Goal: Task Accomplishment & Management: Manage account settings

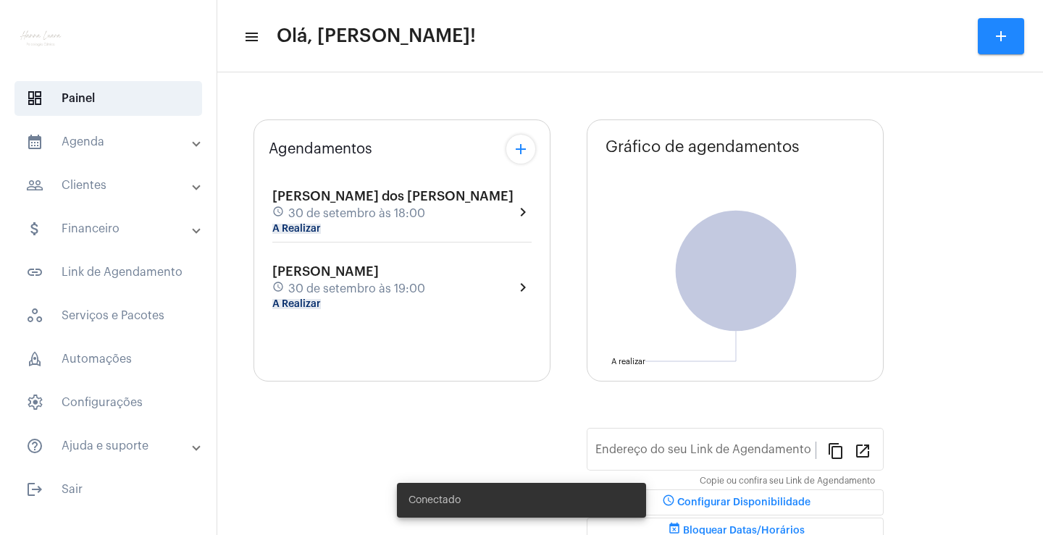
click at [445, 202] on div "[PERSON_NAME] dos [PERSON_NAME] schedule 30 de setembro às 18:00 A Realizar" at bounding box center [392, 212] width 241 height 46
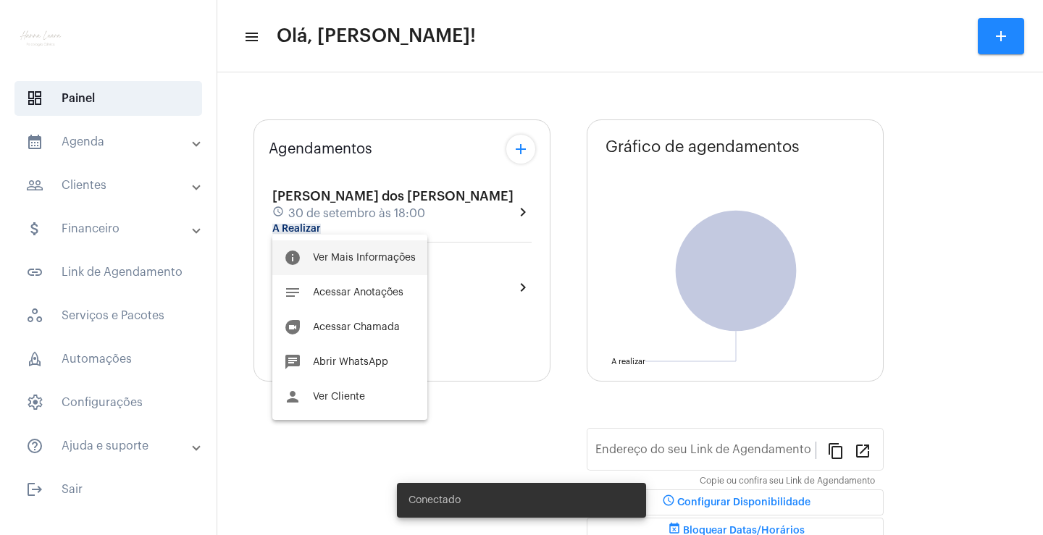
type input "[URL][DOMAIN_NAME][PERSON_NAME][PERSON_NAME]"
click at [398, 259] on span "Ver Mais Informações" at bounding box center [364, 258] width 103 height 10
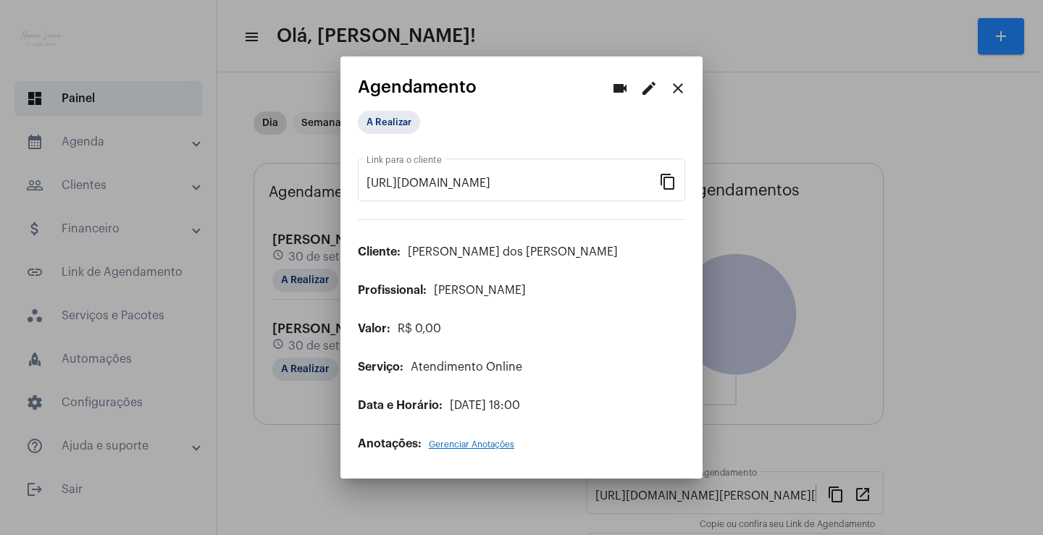
click at [643, 91] on mat-icon "edit" at bounding box center [648, 88] width 17 height 17
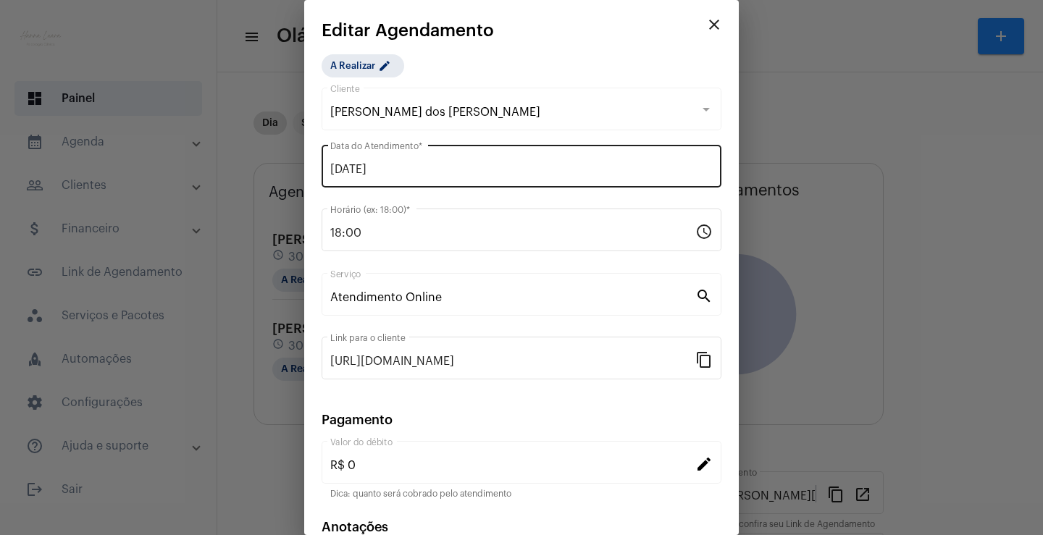
click at [437, 166] on input "[DATE]" at bounding box center [521, 169] width 382 height 13
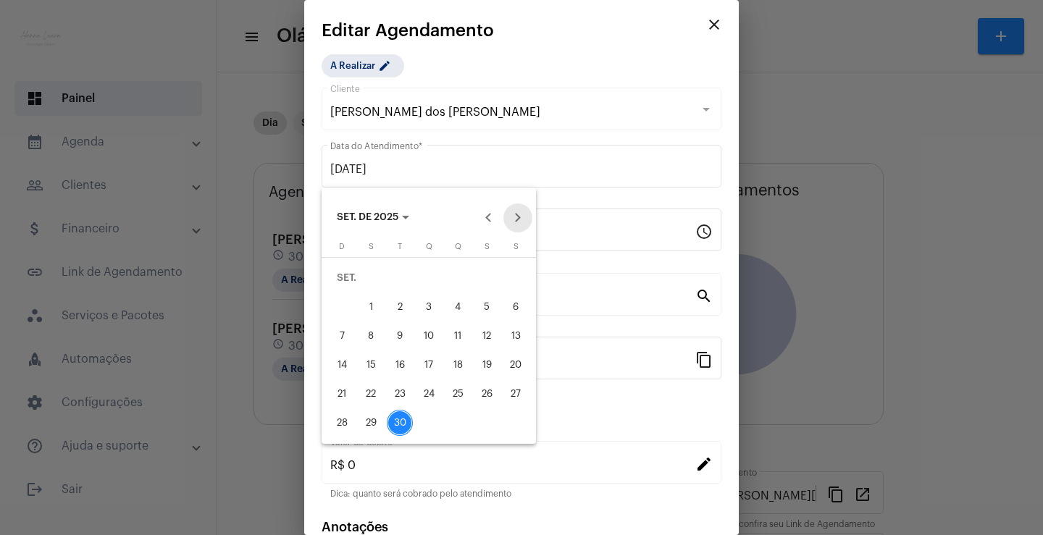
click at [513, 217] on button "Next month" at bounding box center [517, 217] width 29 height 29
click at [426, 283] on div "1" at bounding box center [429, 278] width 26 height 26
type input "[DATE]"
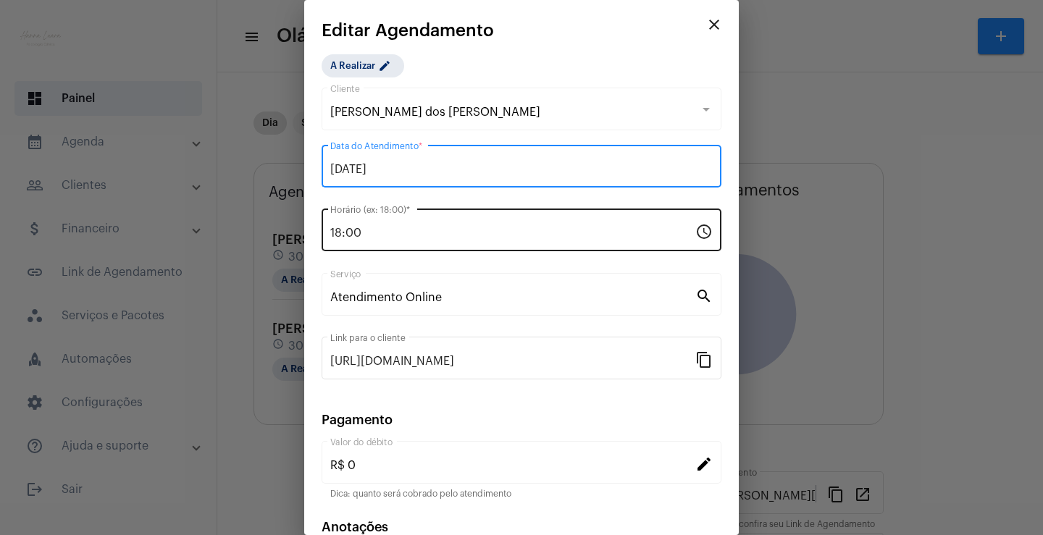
click at [398, 227] on input "18:00" at bounding box center [512, 233] width 365 height 13
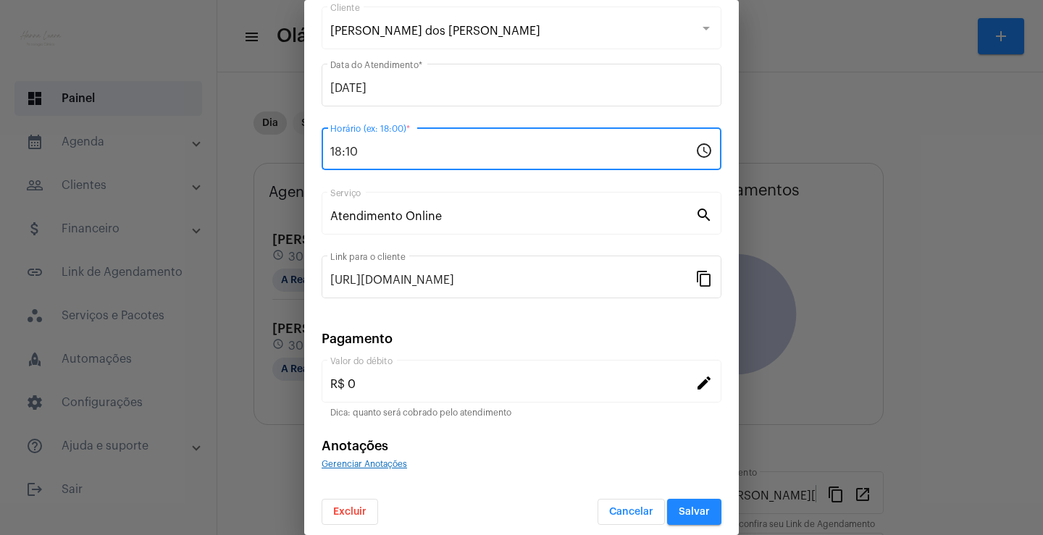
scroll to position [88, 0]
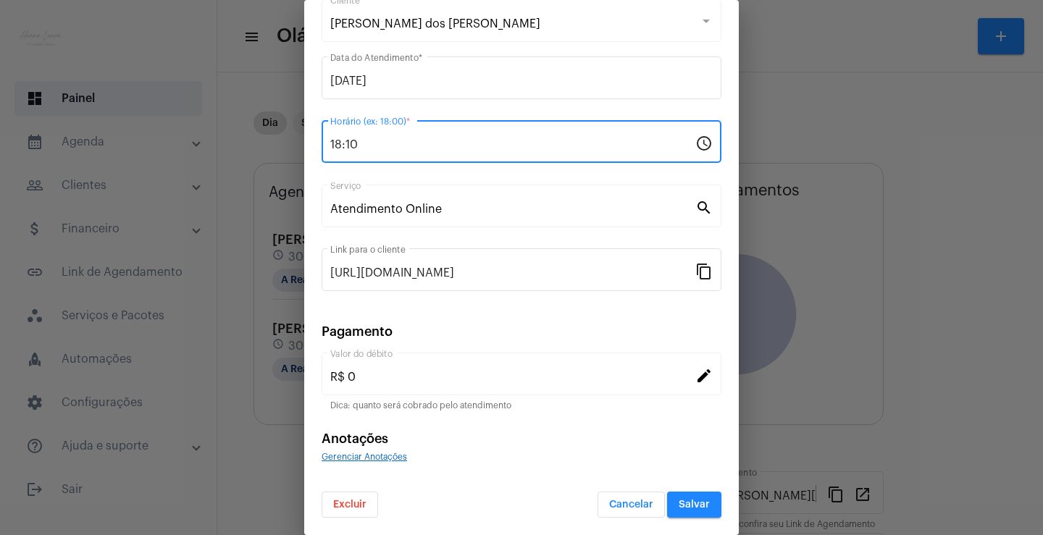
type input "18:10"
click at [692, 507] on span "Salvar" at bounding box center [694, 505] width 31 height 10
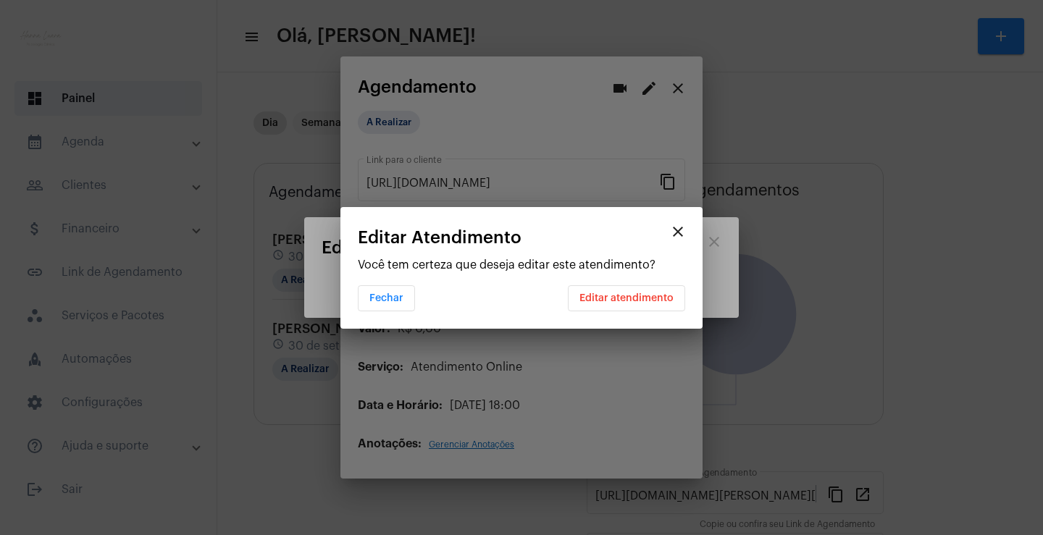
scroll to position [0, 0]
click at [639, 305] on button "Editar atendimento" at bounding box center [626, 298] width 117 height 26
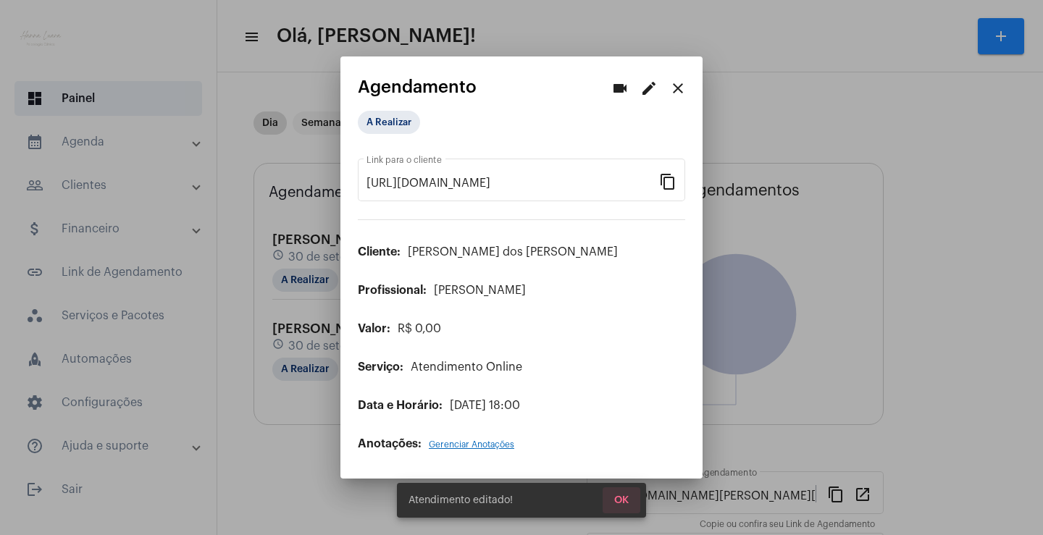
click at [619, 499] on span "OK" at bounding box center [621, 500] width 14 height 10
click at [302, 398] on div at bounding box center [521, 267] width 1043 height 535
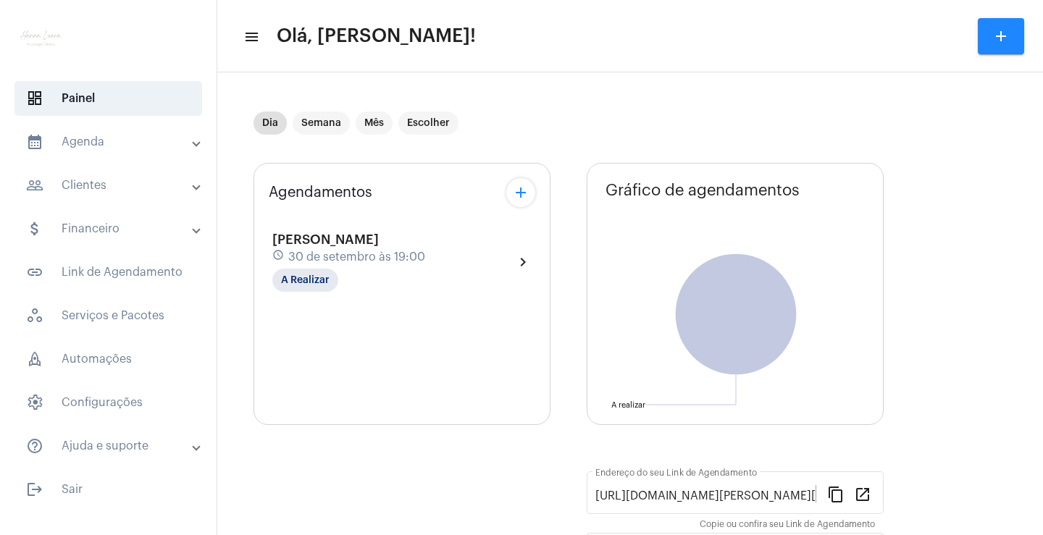
click at [483, 258] on div "[PERSON_NAME] schedule 30 de setembro às 19:00 A Realizar chevron_right" at bounding box center [401, 261] width 259 height 59
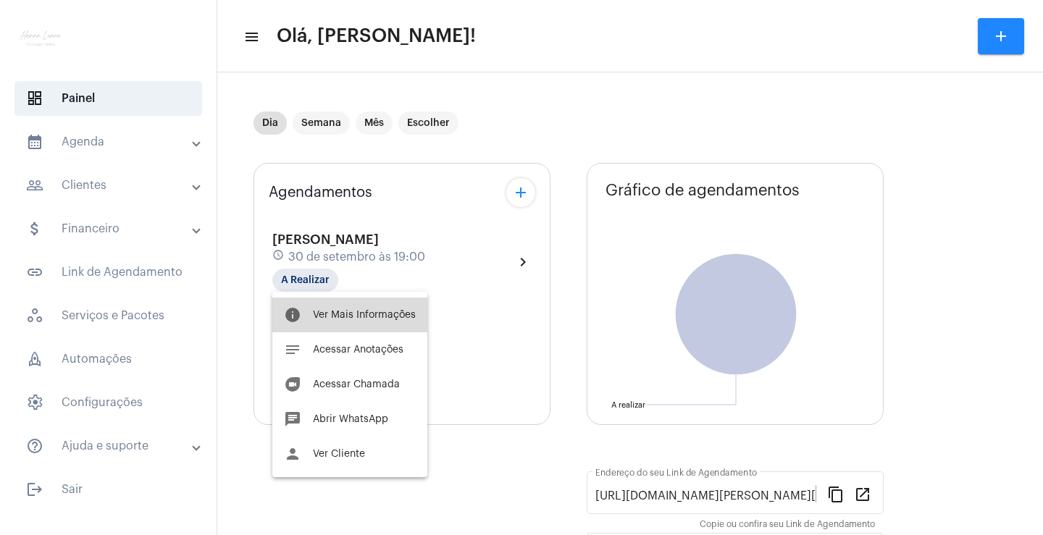
click at [413, 311] on button "info Ver Mais Informações" at bounding box center [349, 315] width 155 height 35
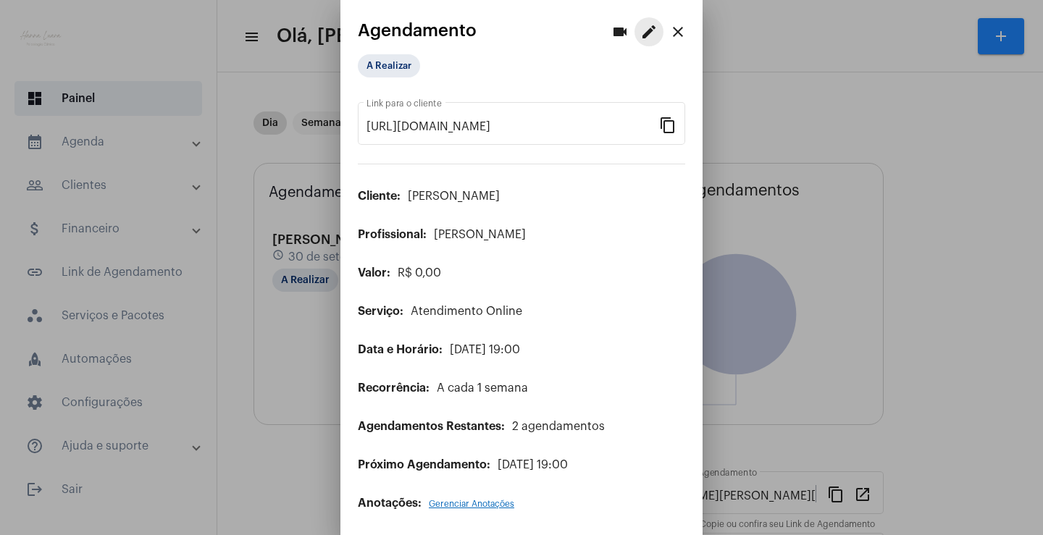
click at [640, 29] on mat-icon "edit" at bounding box center [648, 31] width 17 height 17
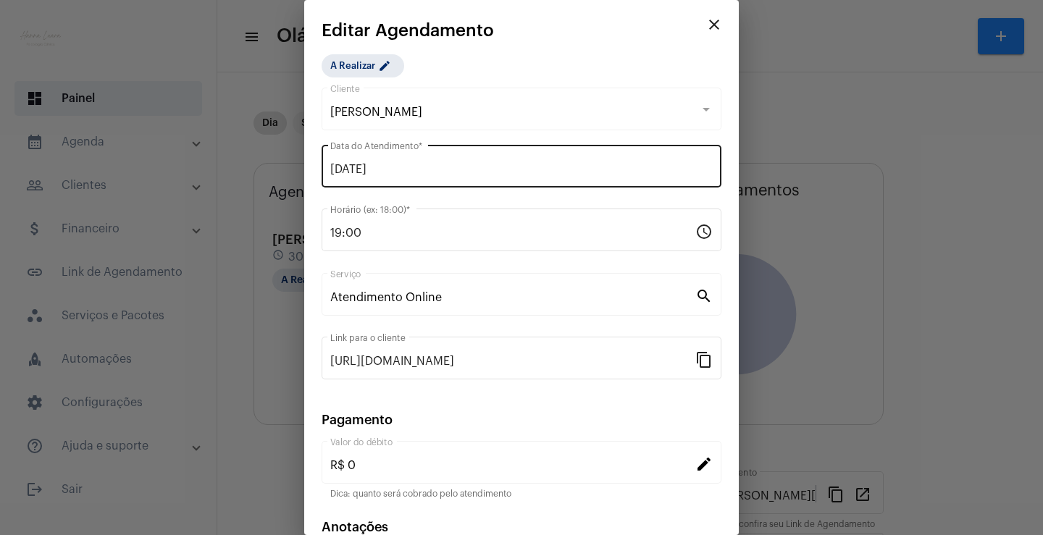
click at [447, 171] on input "[DATE]" at bounding box center [521, 169] width 382 height 13
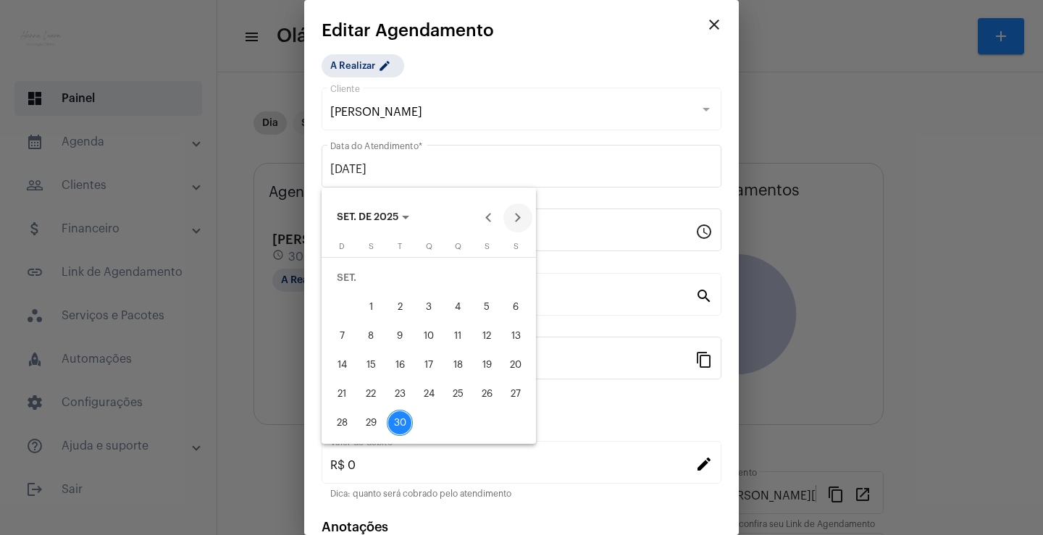
click at [511, 210] on button "Next month" at bounding box center [517, 217] width 29 height 29
click at [441, 268] on button "1" at bounding box center [428, 278] width 29 height 29
type input "[DATE]"
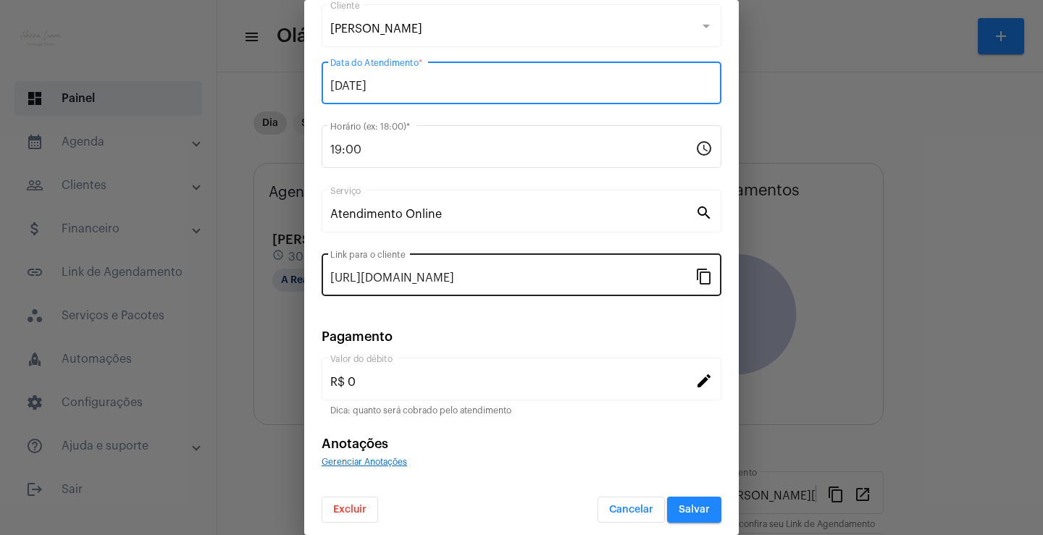
scroll to position [88, 0]
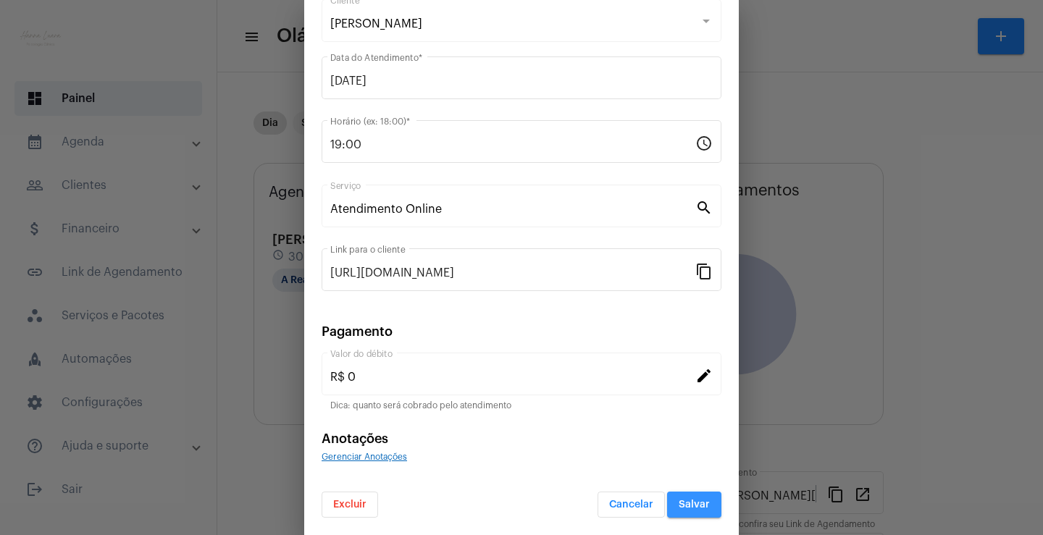
click at [687, 495] on button "Salvar" at bounding box center [694, 505] width 54 height 26
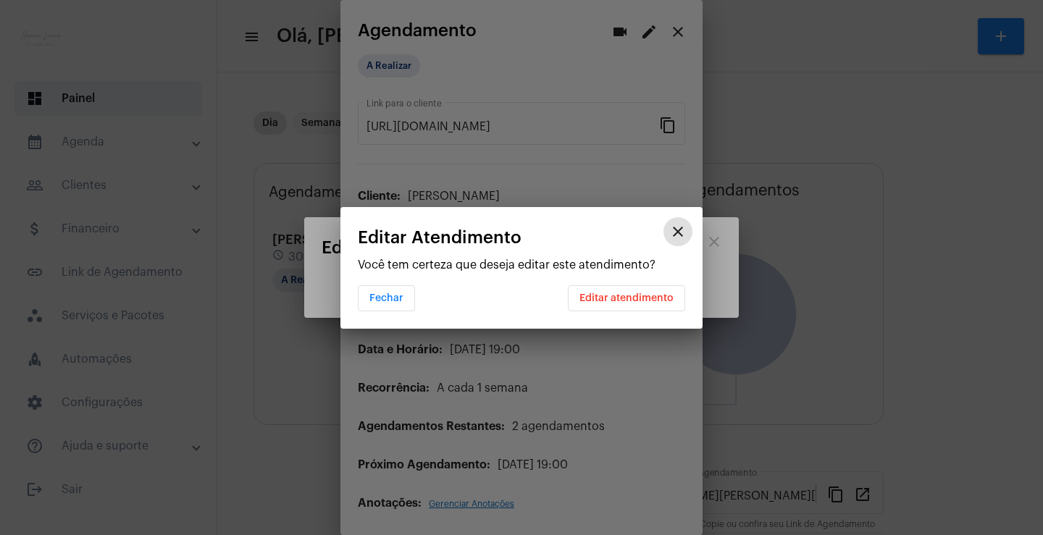
click at [636, 299] on span "Editar atendimento" at bounding box center [626, 298] width 94 height 10
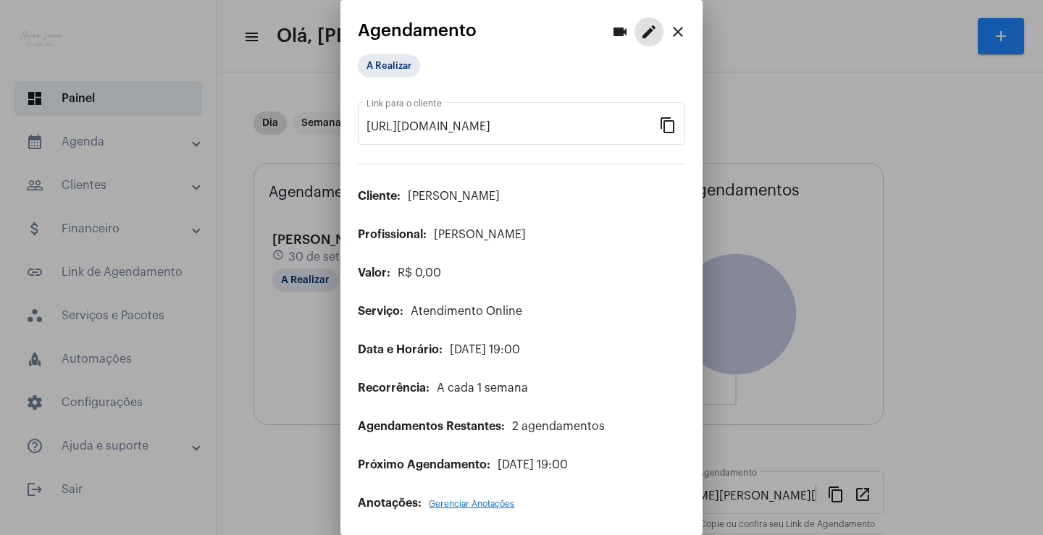
click at [303, 398] on div at bounding box center [521, 267] width 1043 height 535
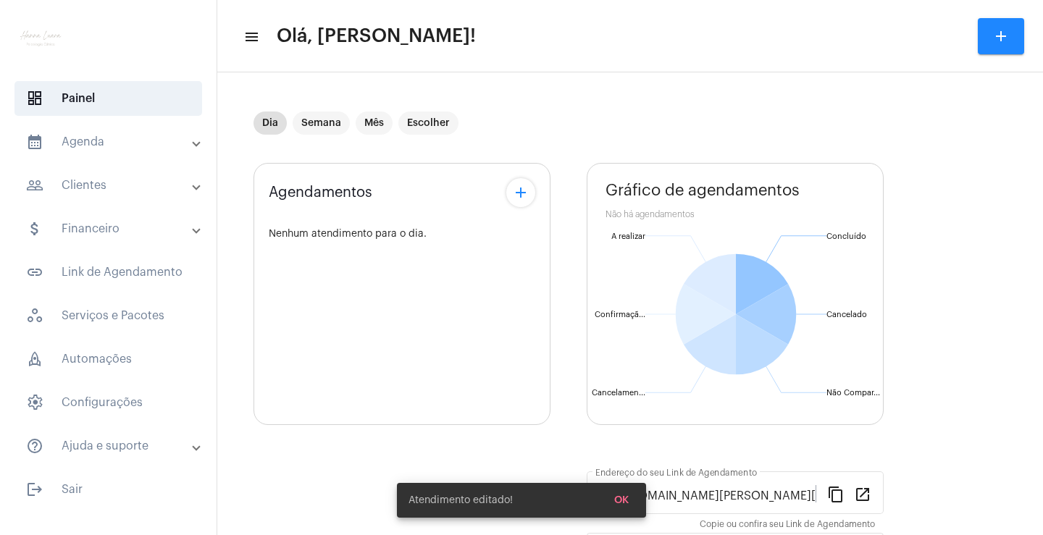
click at [54, 146] on mat-panel-title "calendar_month_outlined Agenda" at bounding box center [109, 141] width 167 height 17
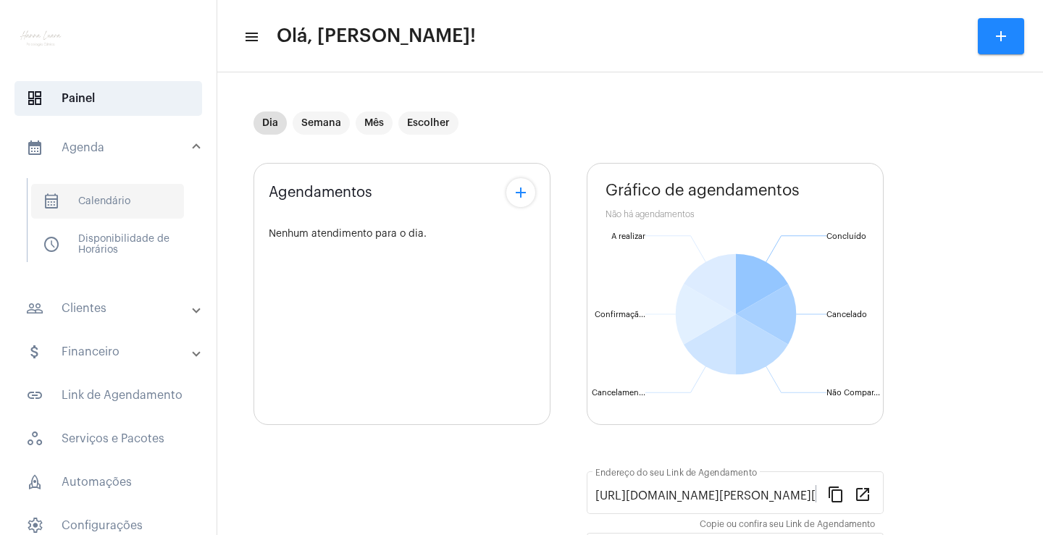
click at [135, 204] on span "calendar_month_outlined Calendário" at bounding box center [107, 201] width 153 height 35
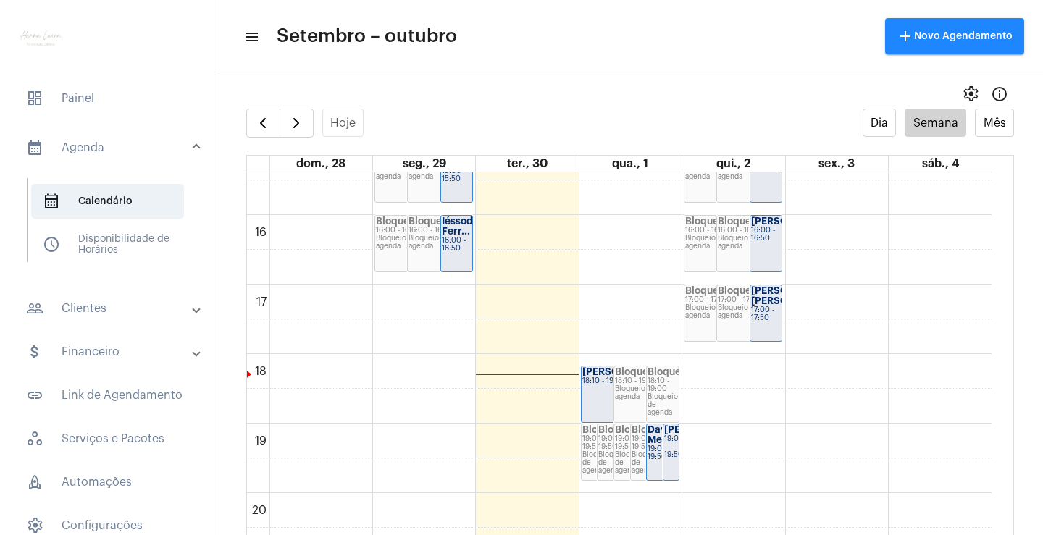
scroll to position [1142, 0]
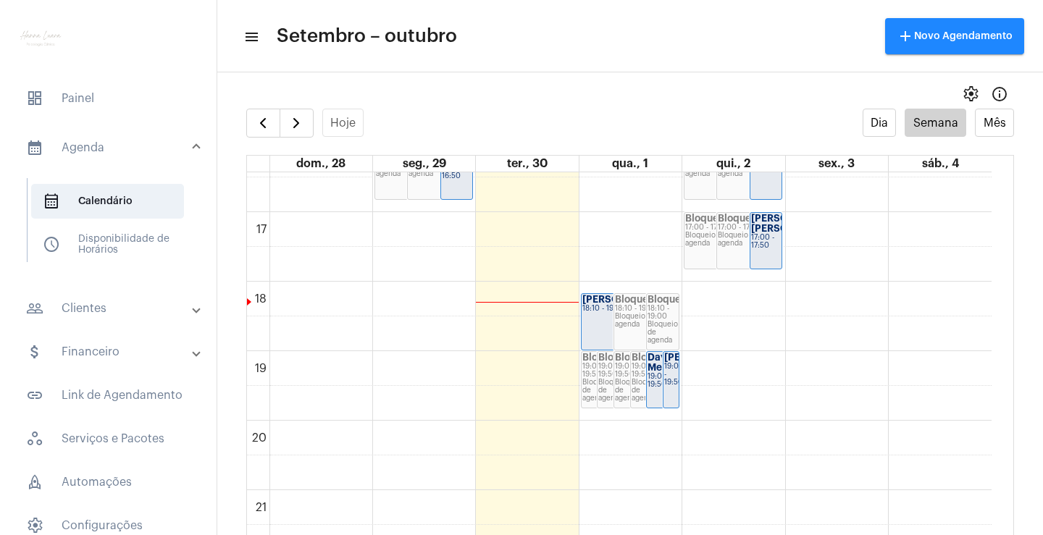
click at [651, 372] on strong "Dayana Mecenas" at bounding box center [668, 363] width 43 height 20
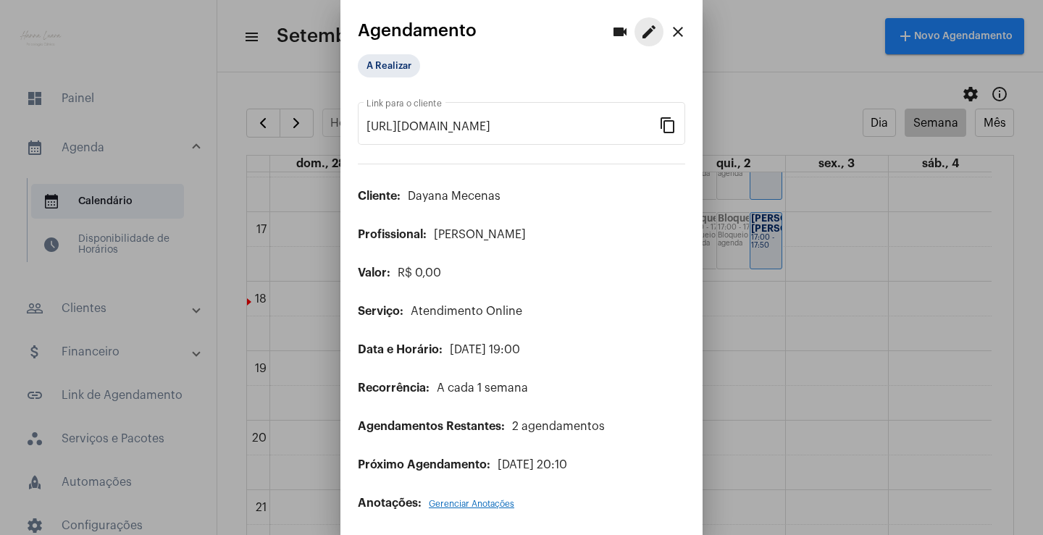
click at [640, 35] on mat-icon "edit" at bounding box center [648, 31] width 17 height 17
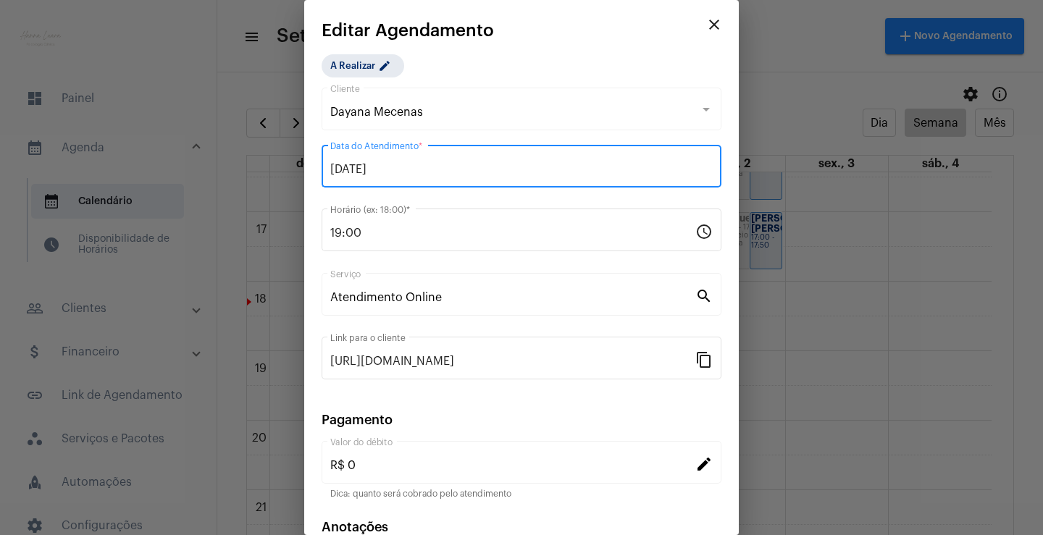
click at [529, 172] on input "[DATE]" at bounding box center [521, 169] width 382 height 13
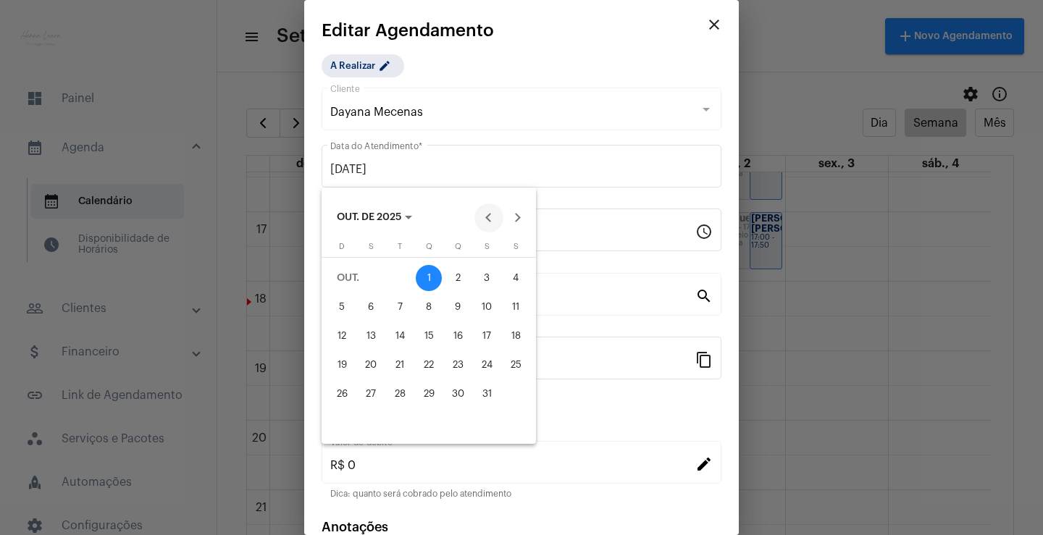
click at [488, 223] on button "Previous month" at bounding box center [488, 217] width 29 height 29
click at [400, 418] on div "30" at bounding box center [400, 423] width 26 height 26
type input "[DATE]"
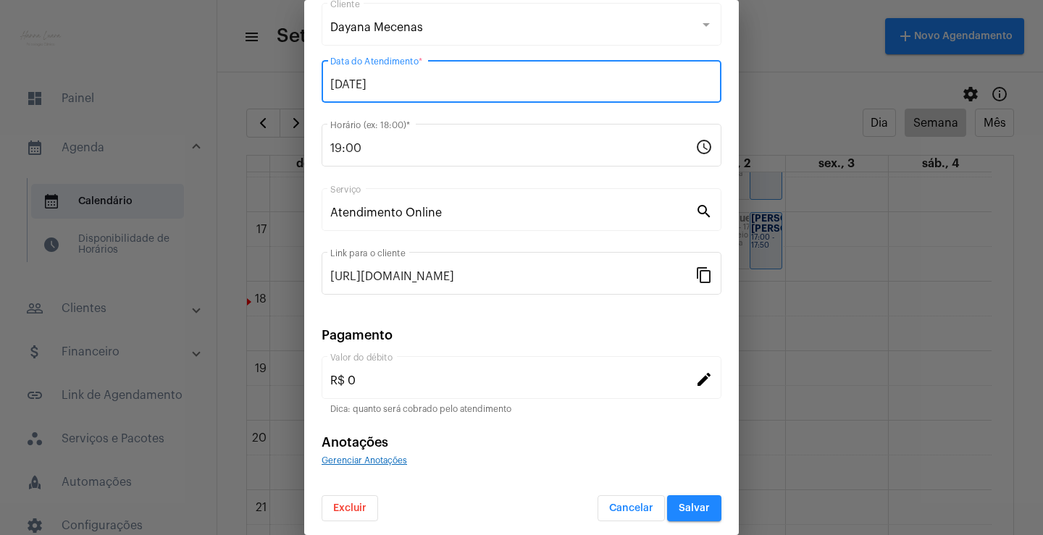
scroll to position [88, 0]
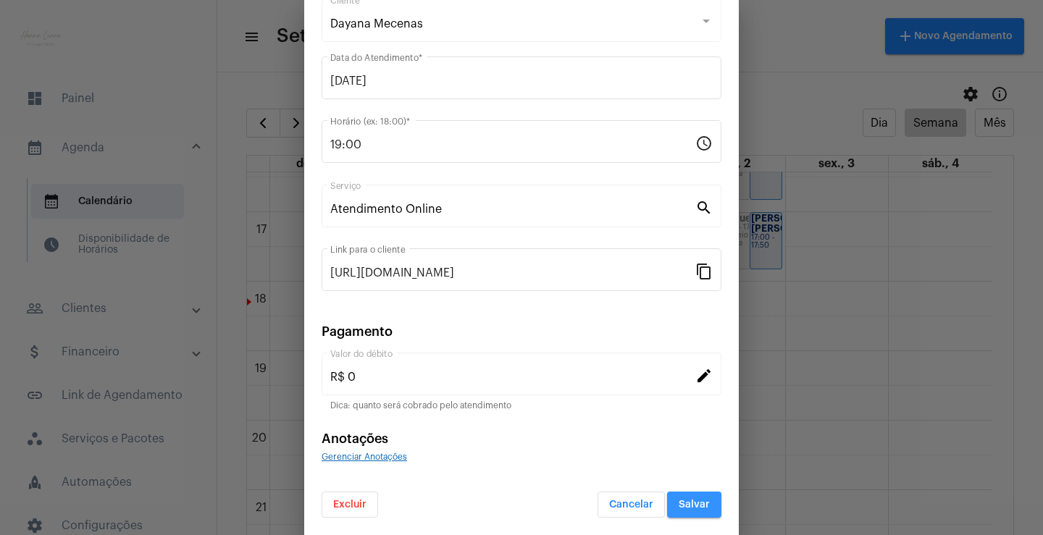
click at [681, 508] on span "Salvar" at bounding box center [694, 505] width 31 height 10
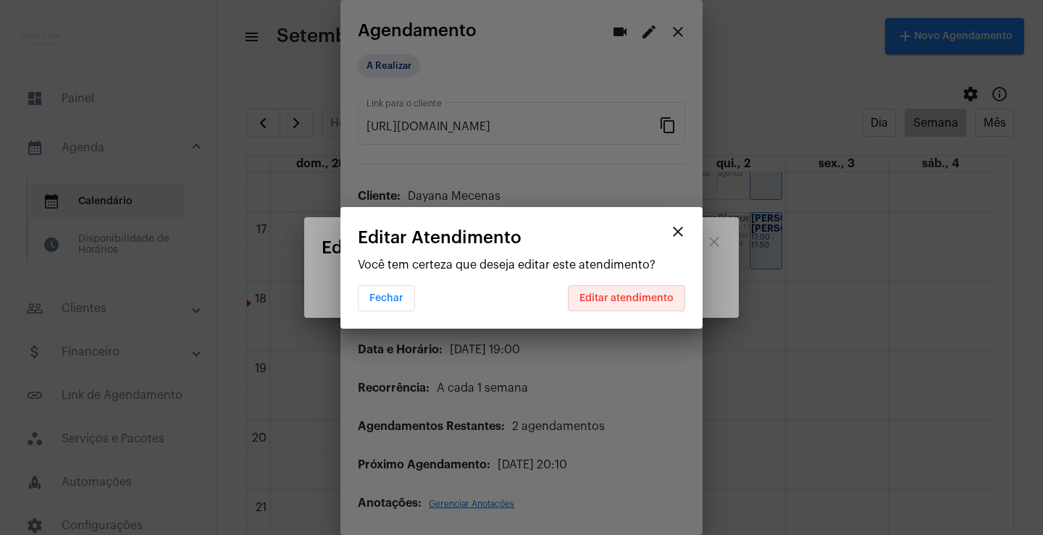
click at [632, 301] on span "Editar atendimento" at bounding box center [626, 298] width 94 height 10
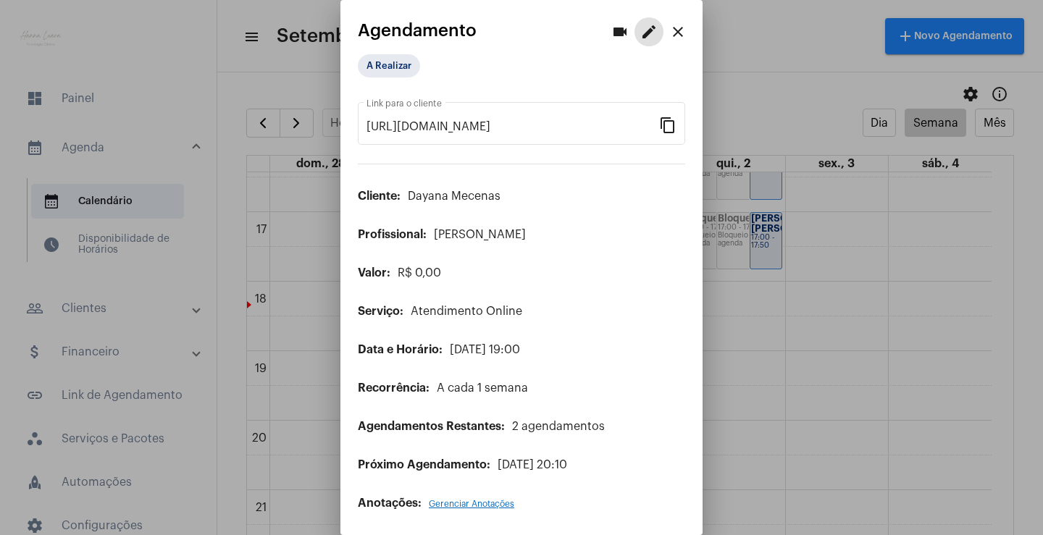
click at [741, 120] on div at bounding box center [521, 267] width 1043 height 535
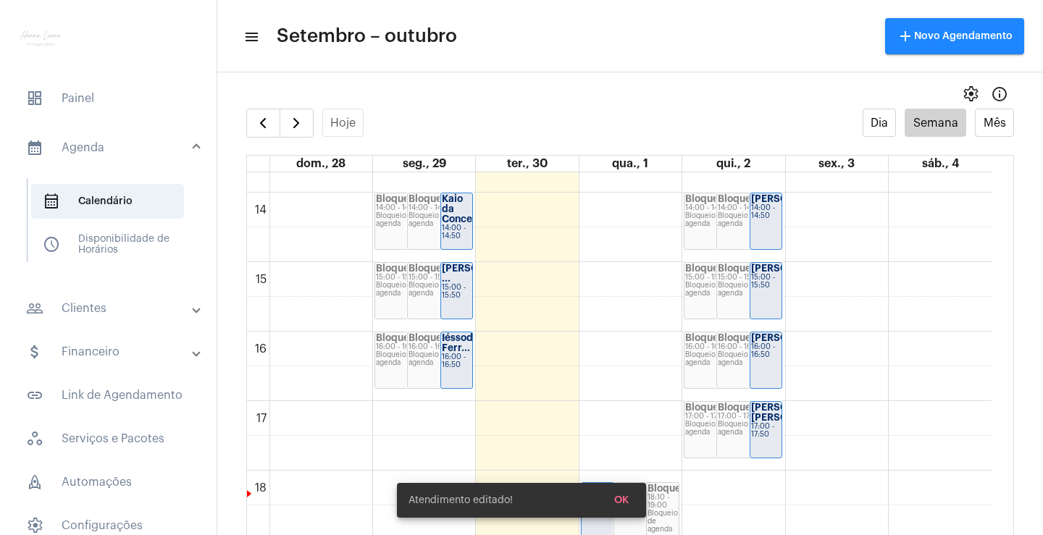
scroll to position [852, 0]
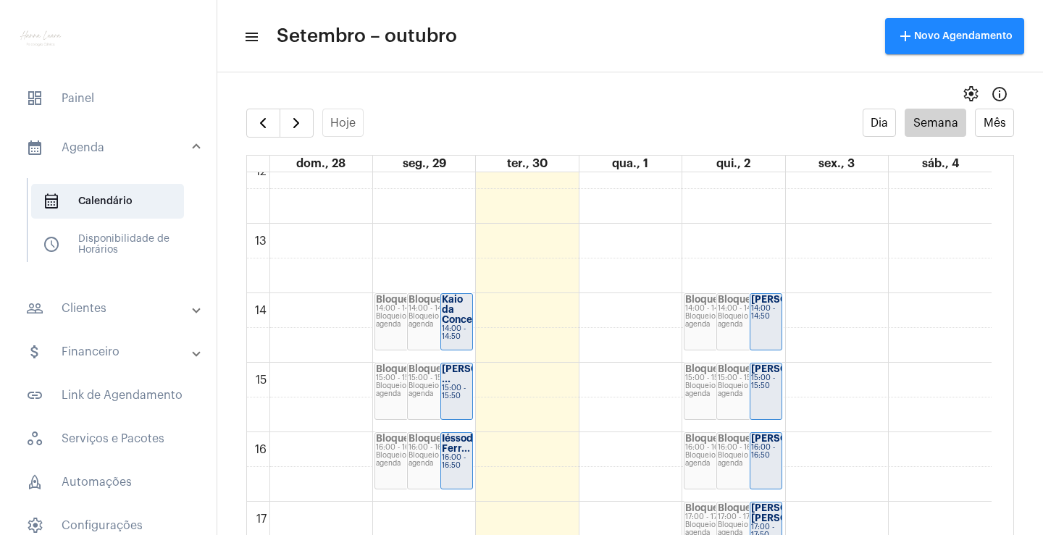
click at [458, 385] on div "[PERSON_NAME] ..." at bounding box center [457, 374] width 30 height 20
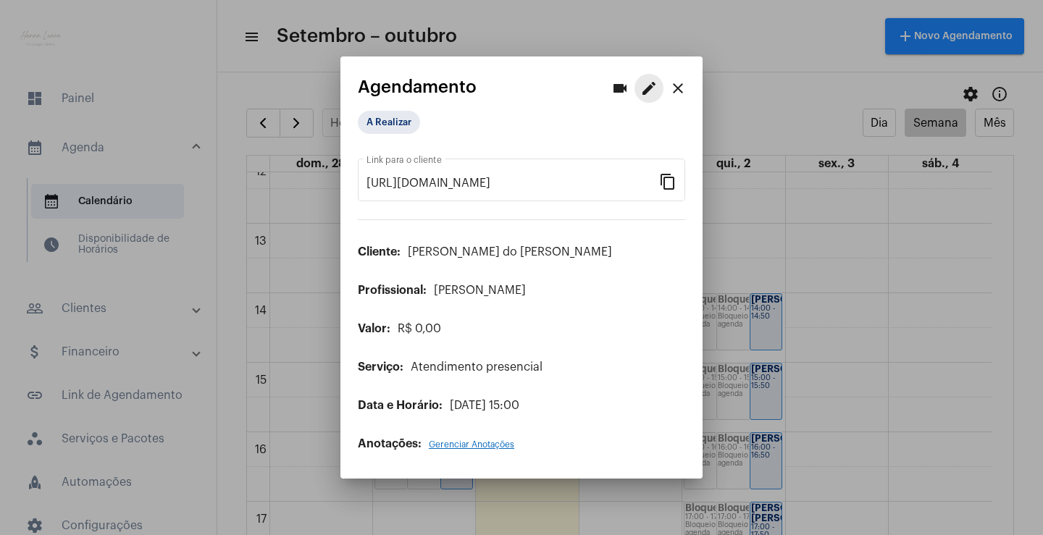
click at [646, 87] on mat-icon "edit" at bounding box center [648, 88] width 17 height 17
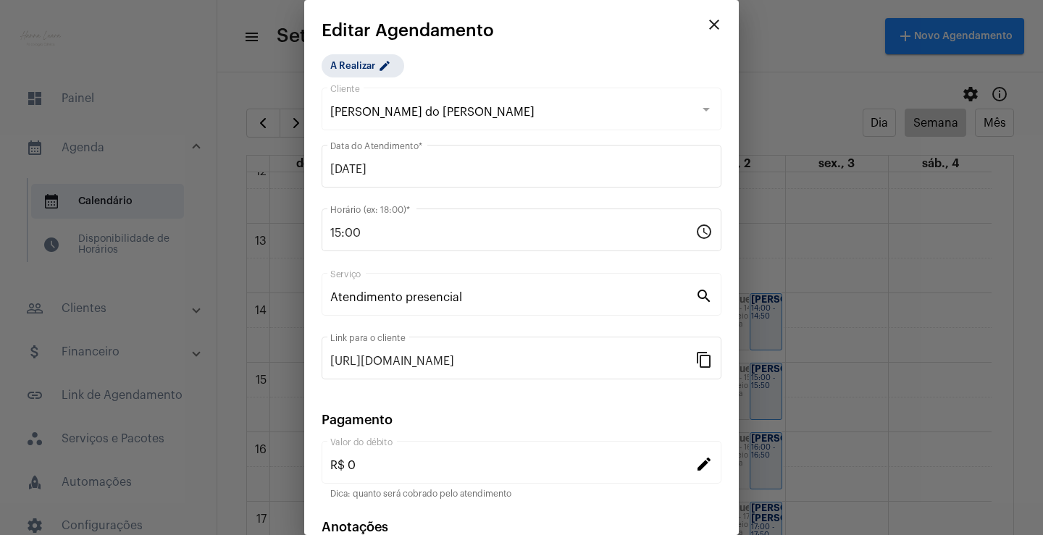
scroll to position [88, 0]
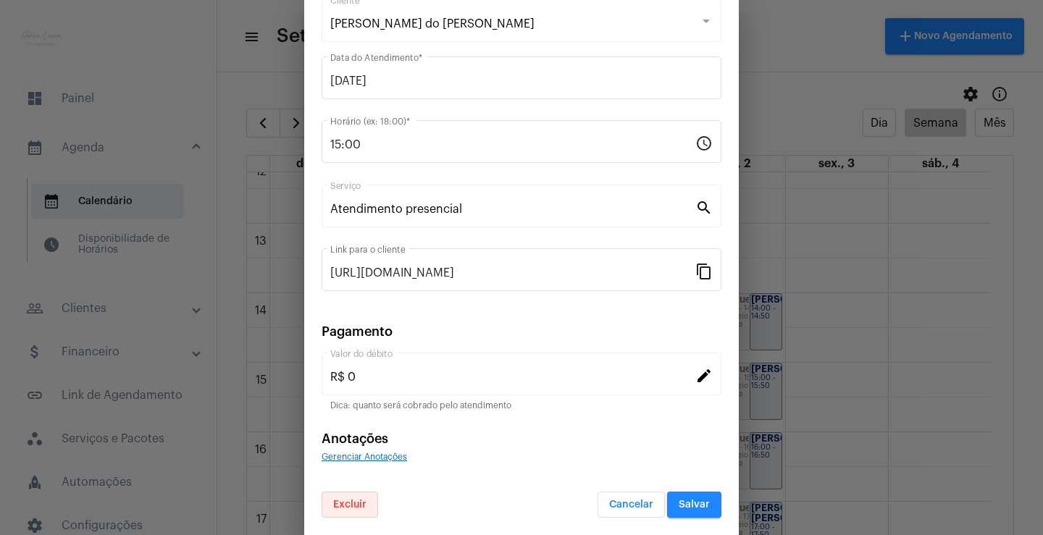
click at [361, 503] on span "Excluir" at bounding box center [349, 505] width 33 height 10
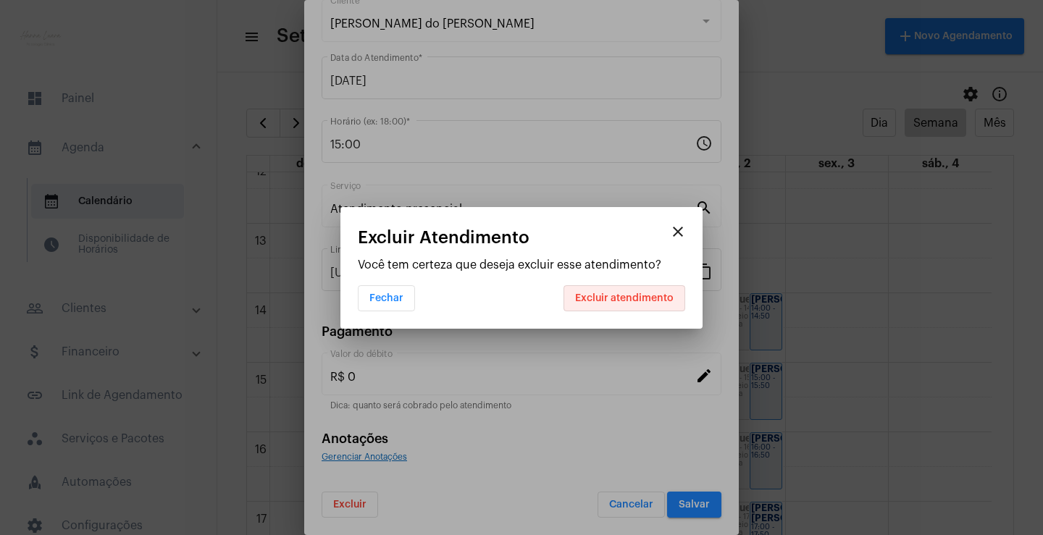
click at [632, 296] on span "Excluir atendimento" at bounding box center [624, 298] width 98 height 10
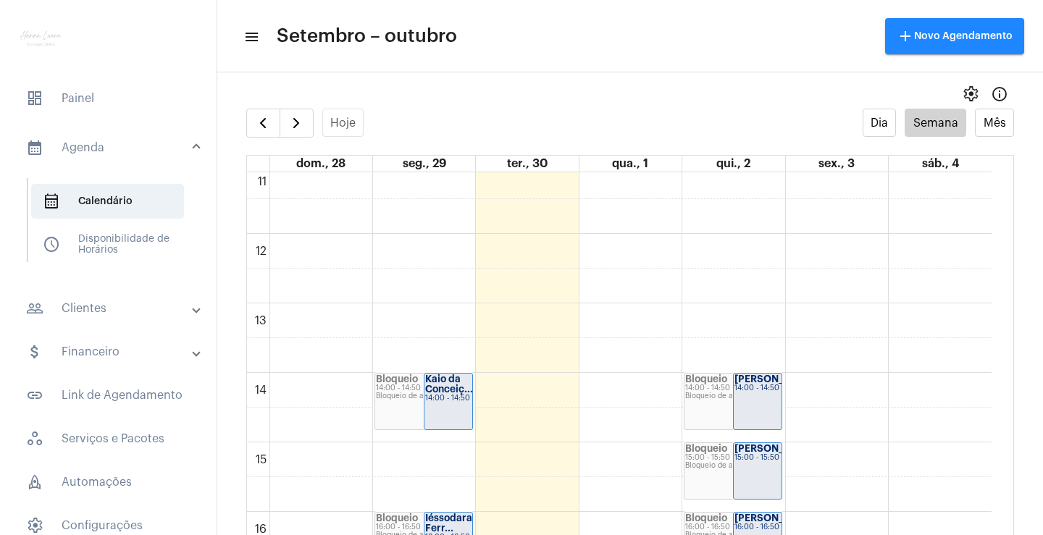
scroll to position [771, 0]
